Goal: Information Seeking & Learning: Check status

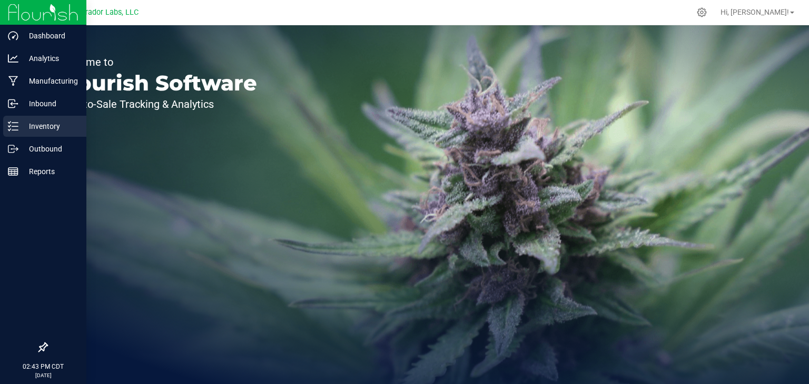
click at [28, 123] on p "Inventory" at bounding box center [49, 126] width 63 height 13
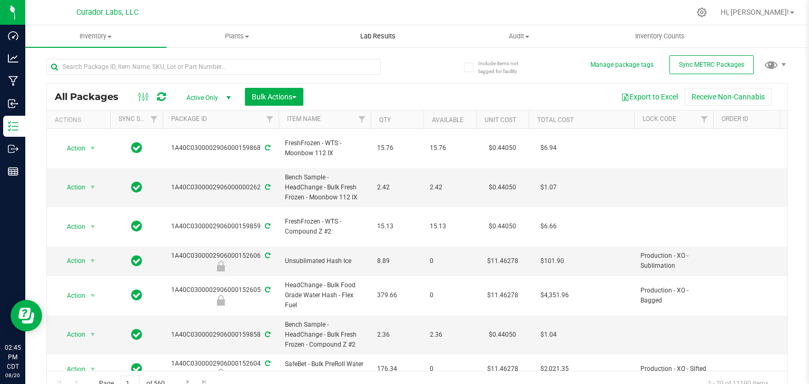
click at [379, 38] on span "Lab Results" at bounding box center [378, 36] width 64 height 9
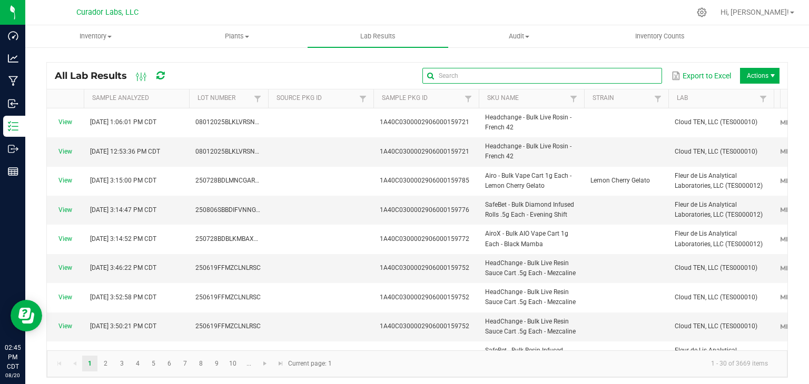
click at [623, 76] on input "text" at bounding box center [542, 76] width 240 height 16
type input "black mamba"
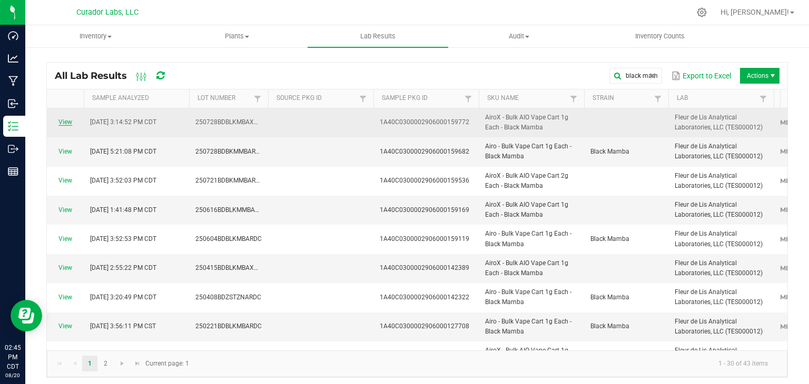
click at [62, 123] on link "View" at bounding box center [65, 121] width 14 height 7
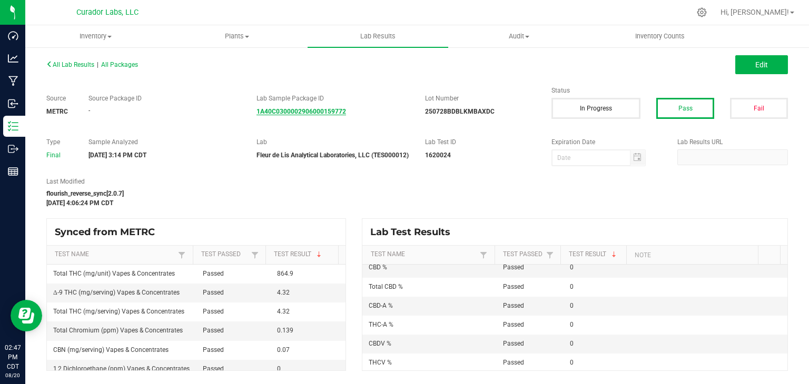
click at [320, 112] on strong "1A40C0300002906000159772" at bounding box center [300, 111] width 89 height 7
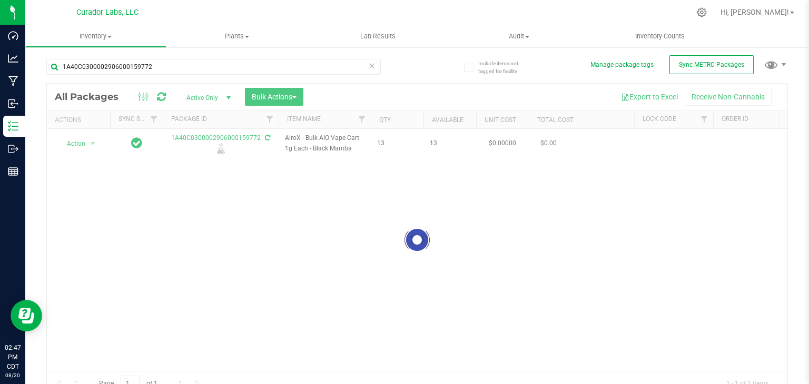
click at [204, 137] on div at bounding box center [417, 240] width 740 height 313
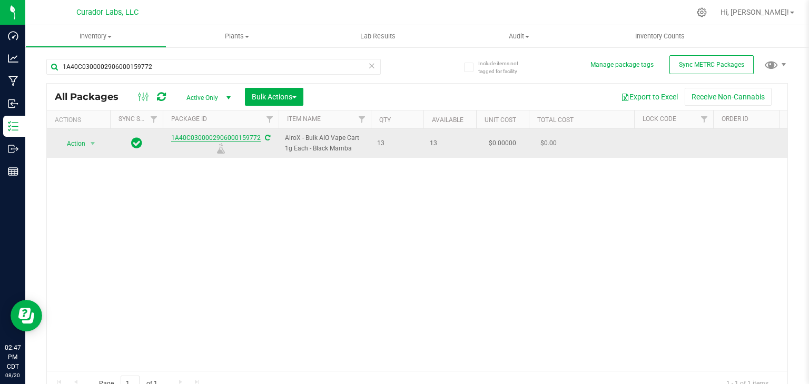
click at [246, 138] on link "1A40C0300002906000159772" at bounding box center [215, 137] width 89 height 7
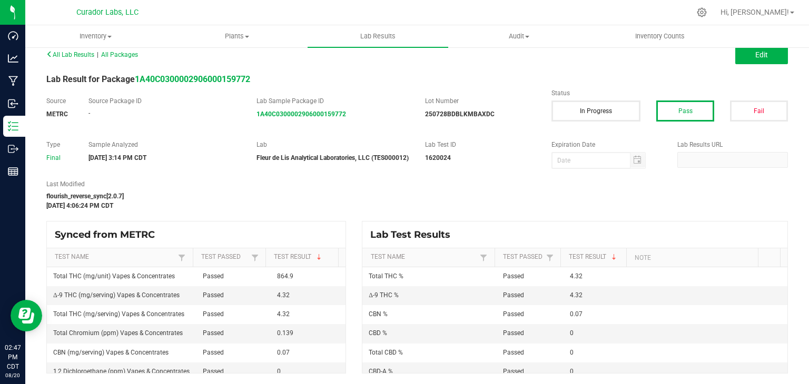
scroll to position [13, 0]
